Goal: Task Accomplishment & Management: Manage account settings

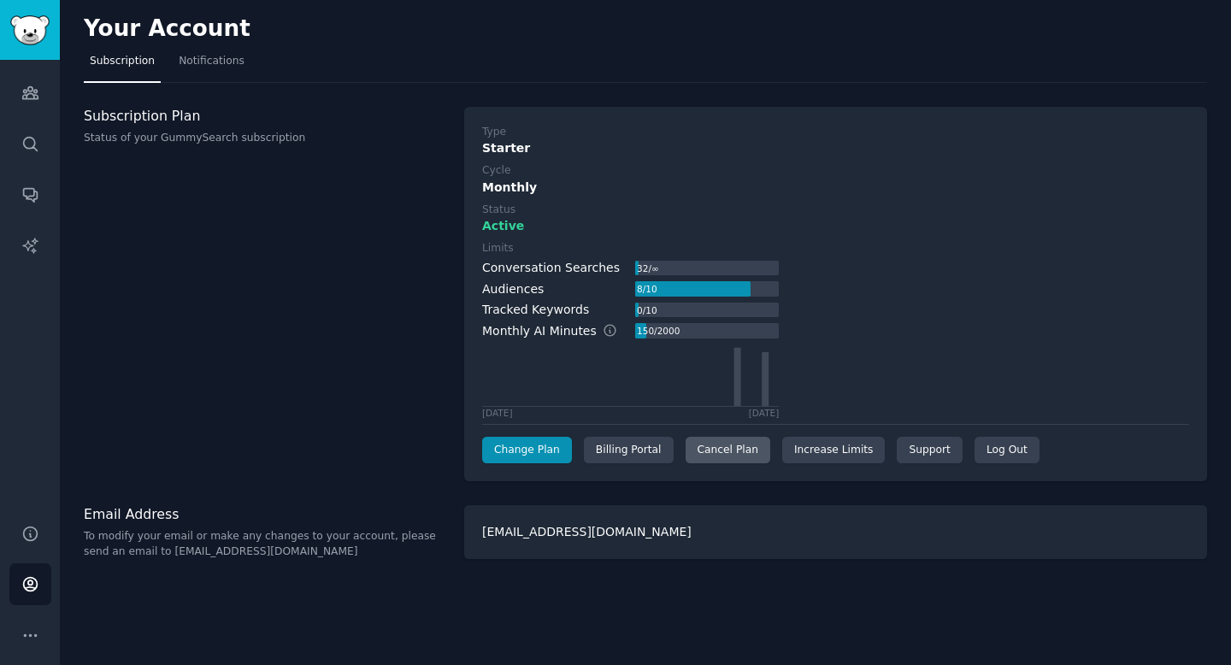
click at [714, 452] on div "Cancel Plan" at bounding box center [727, 450] width 85 height 27
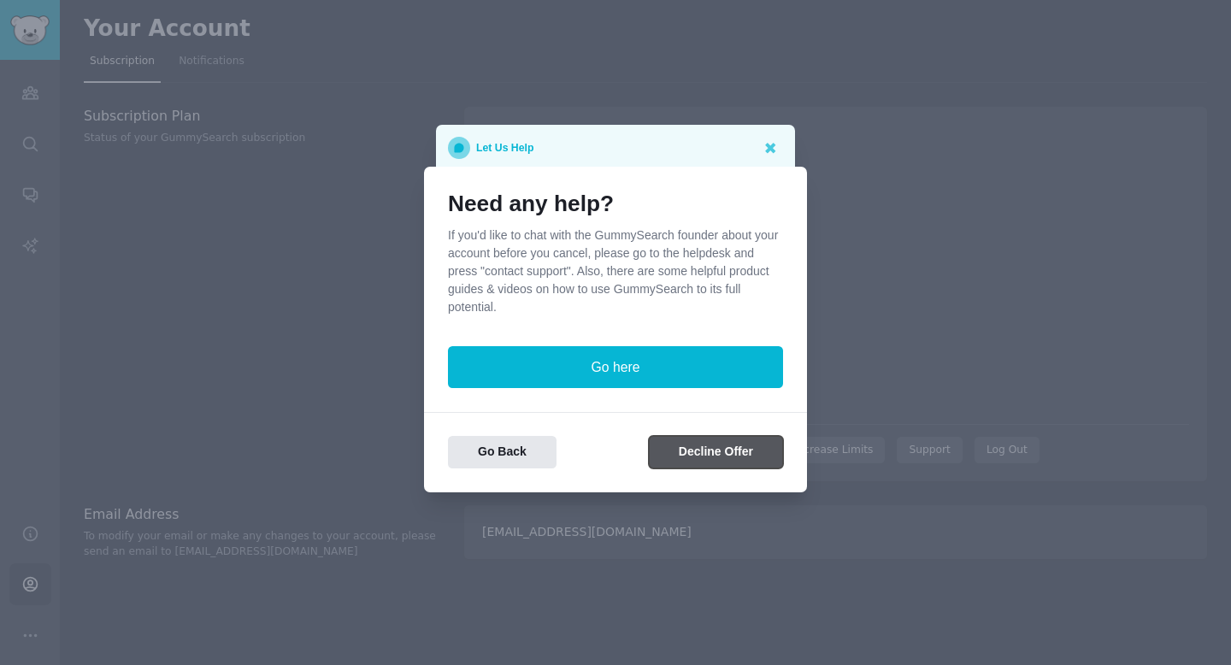
click at [696, 449] on button "Decline Offer" at bounding box center [716, 452] width 134 height 33
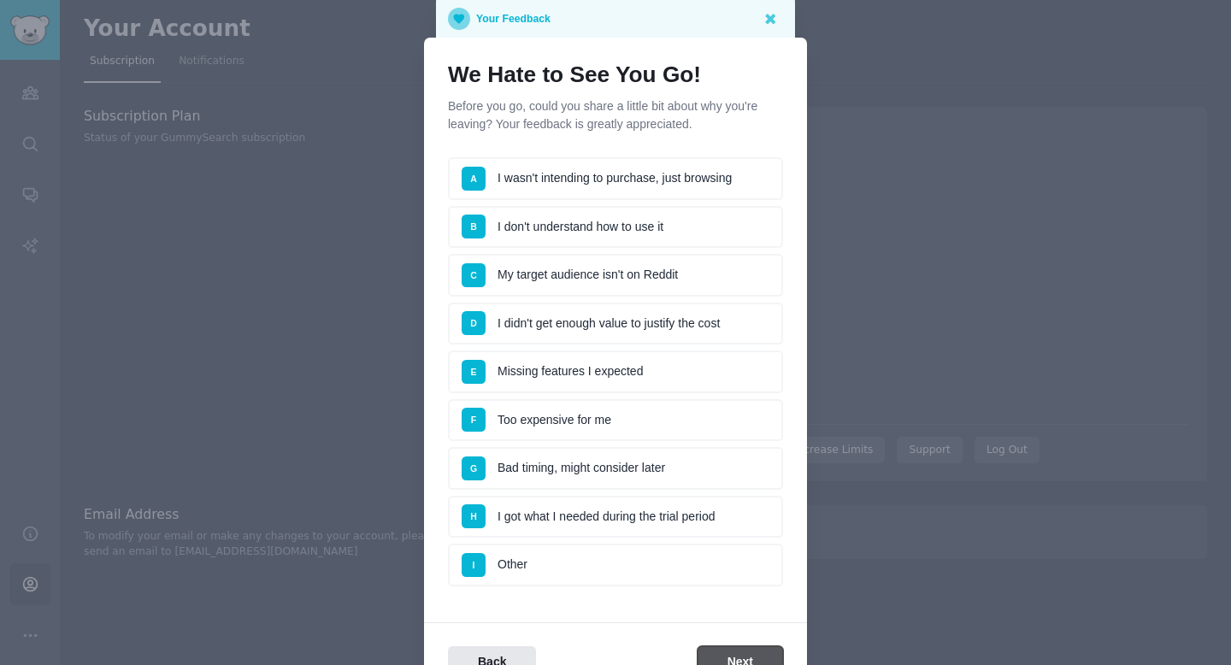
scroll to position [15, 0]
click at [649, 170] on li "A I wasn't intending to purchase, just browsing" at bounding box center [615, 179] width 335 height 43
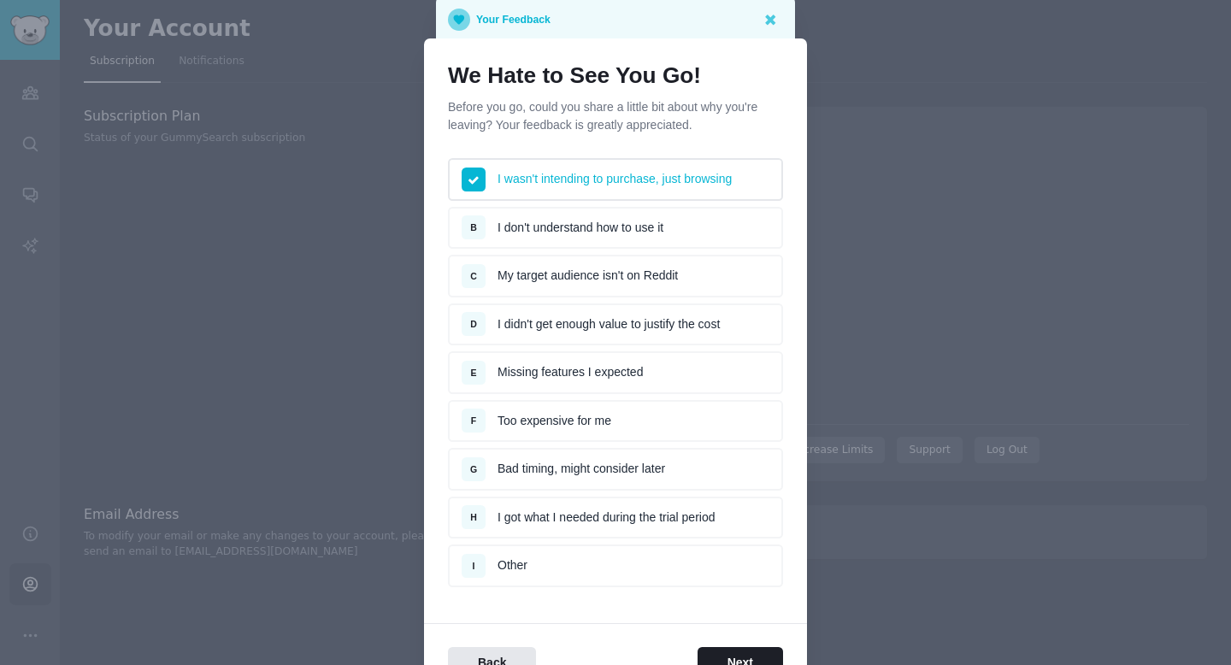
scroll to position [114, 0]
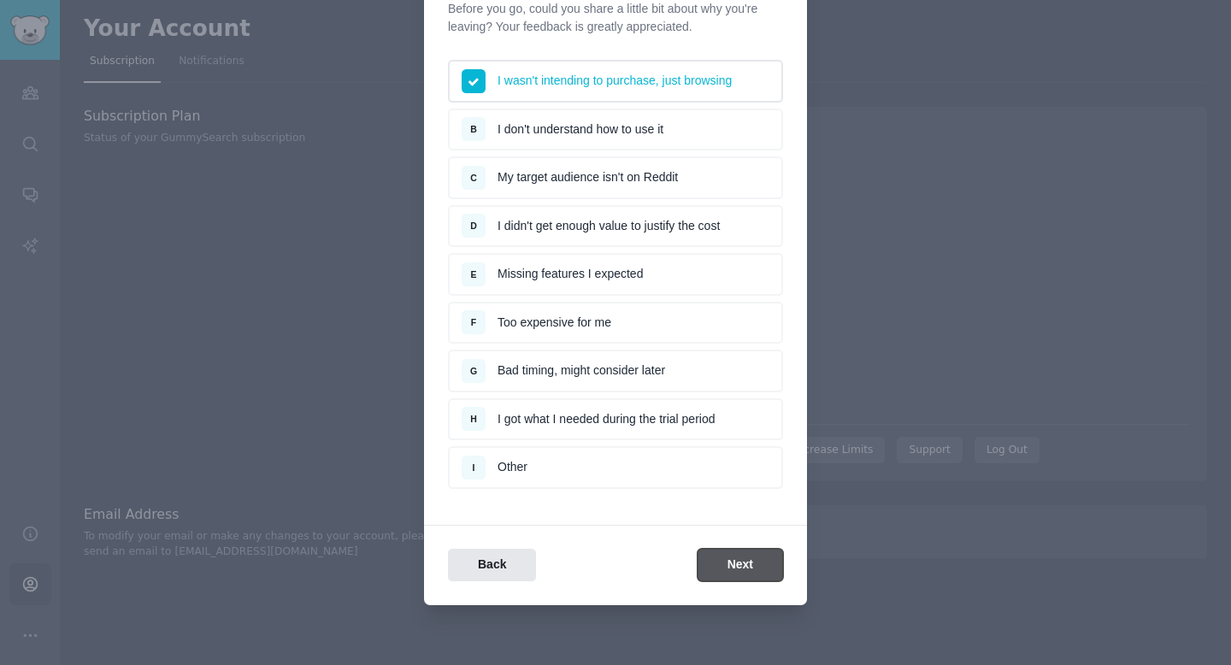
click at [734, 568] on button "Next" at bounding box center [739, 565] width 85 height 33
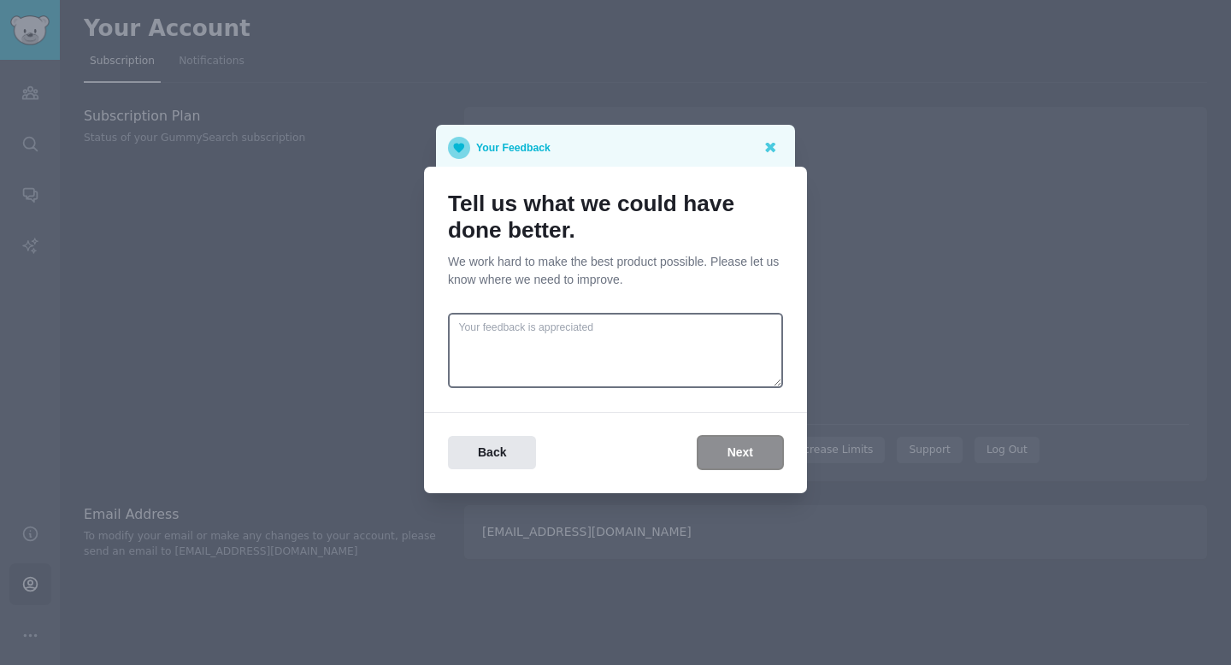
scroll to position [0, 0]
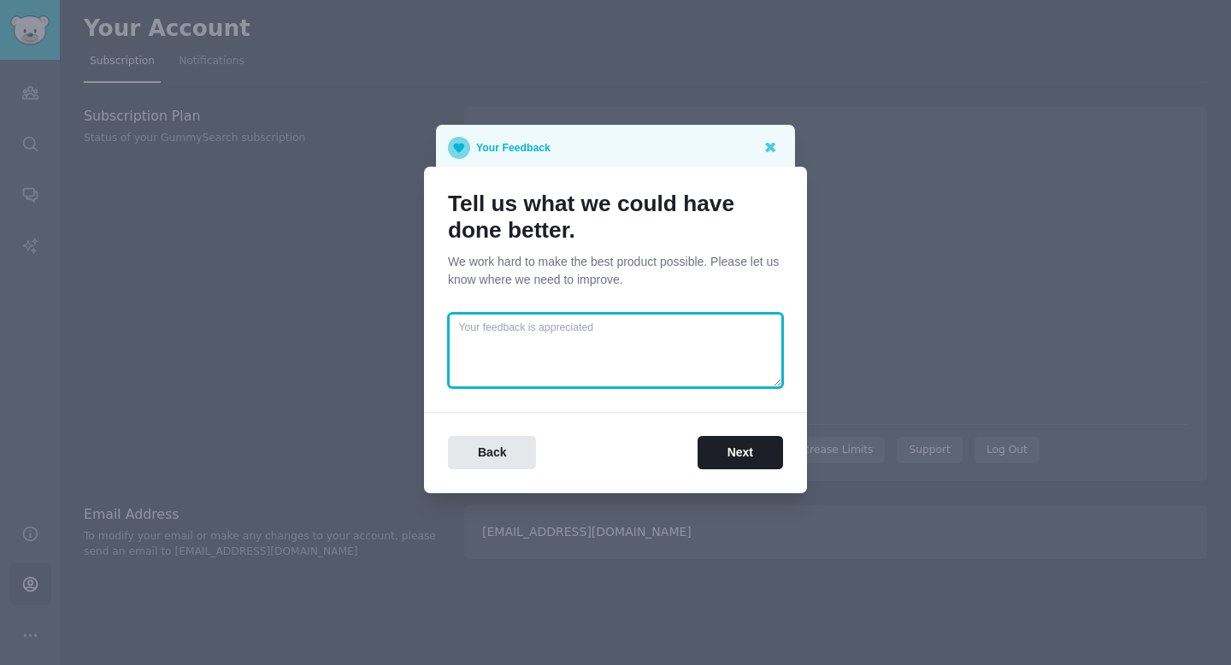
click at [586, 344] on textarea at bounding box center [615, 350] width 335 height 75
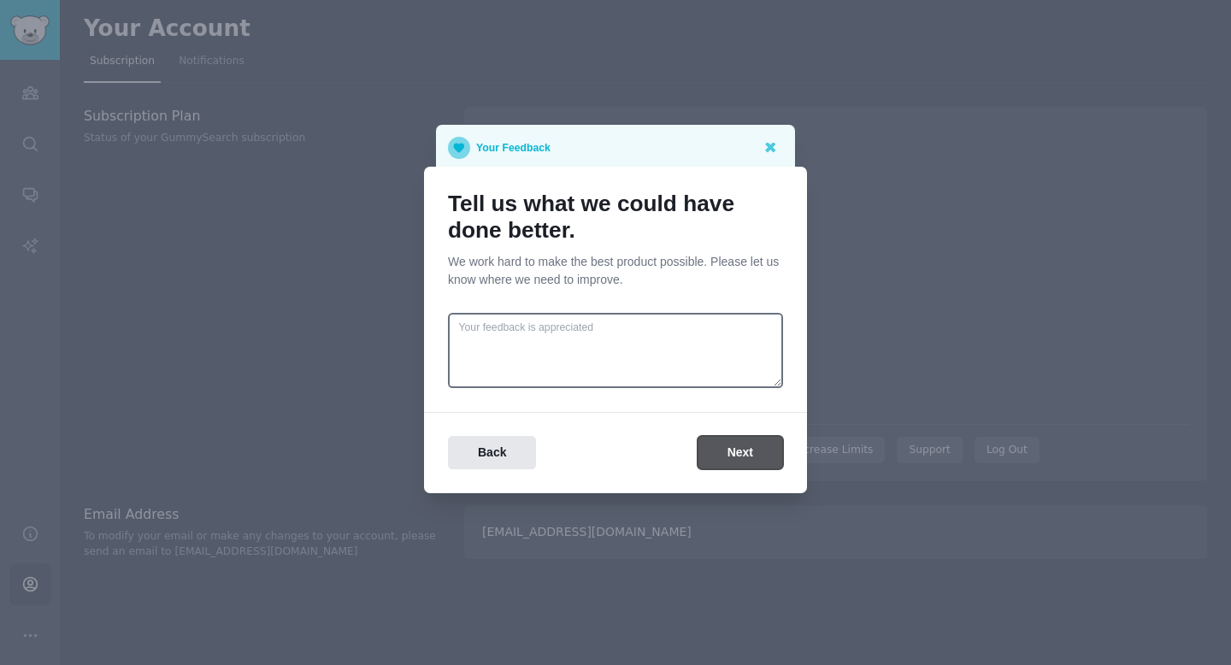
click at [742, 462] on button "Next" at bounding box center [739, 452] width 85 height 33
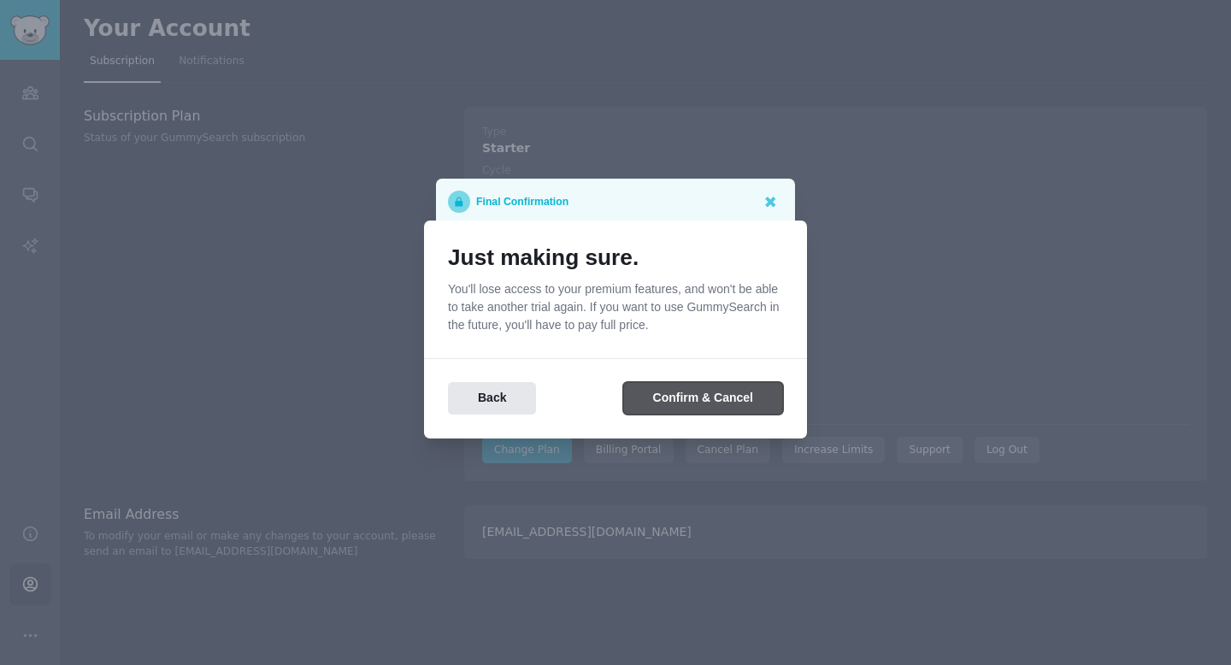
click at [705, 397] on button "Confirm & Cancel" at bounding box center [703, 398] width 160 height 33
